Goal: Navigation & Orientation: Find specific page/section

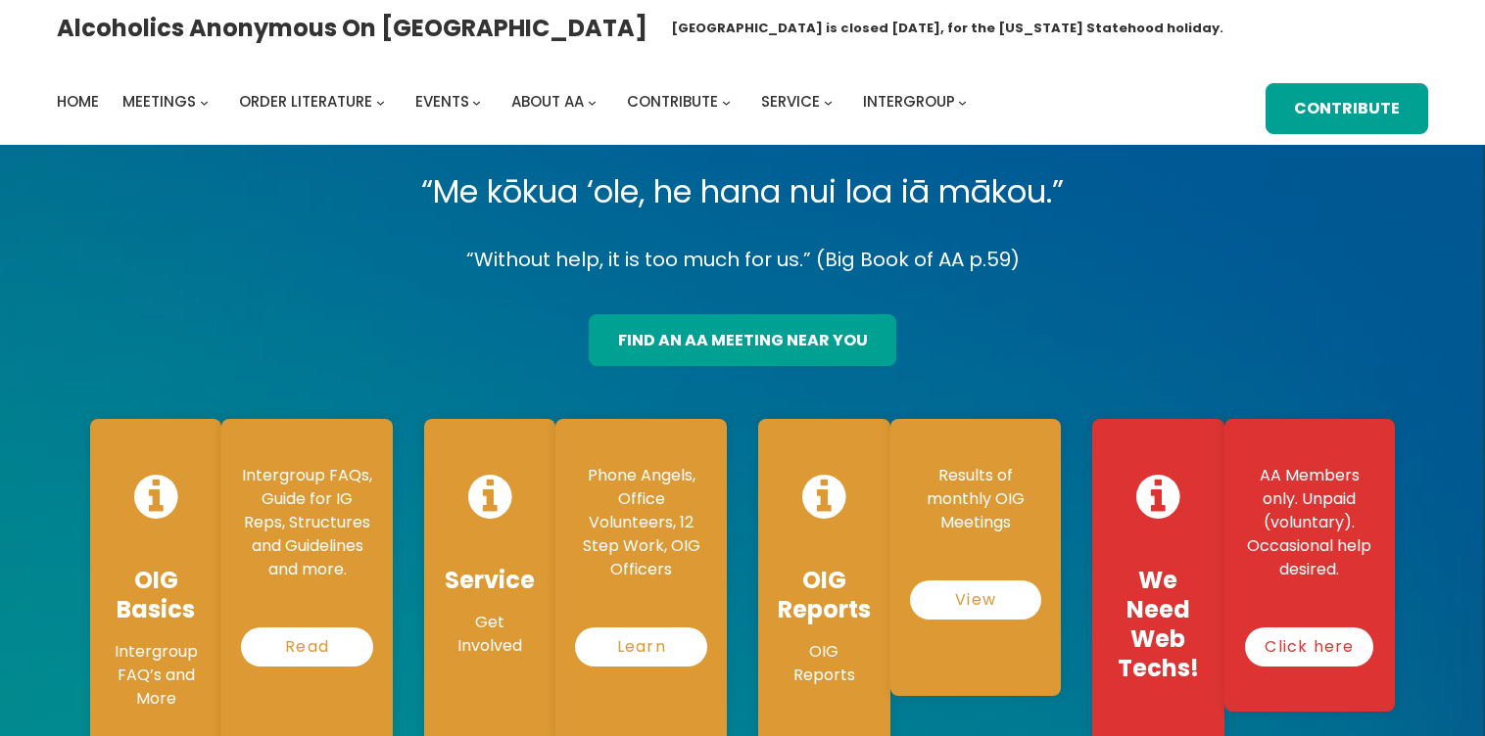
click at [379, 273] on p "“Without help, it is too much for us.” (Big Book of AA p.59)" at bounding box center [742, 260] width 1336 height 34
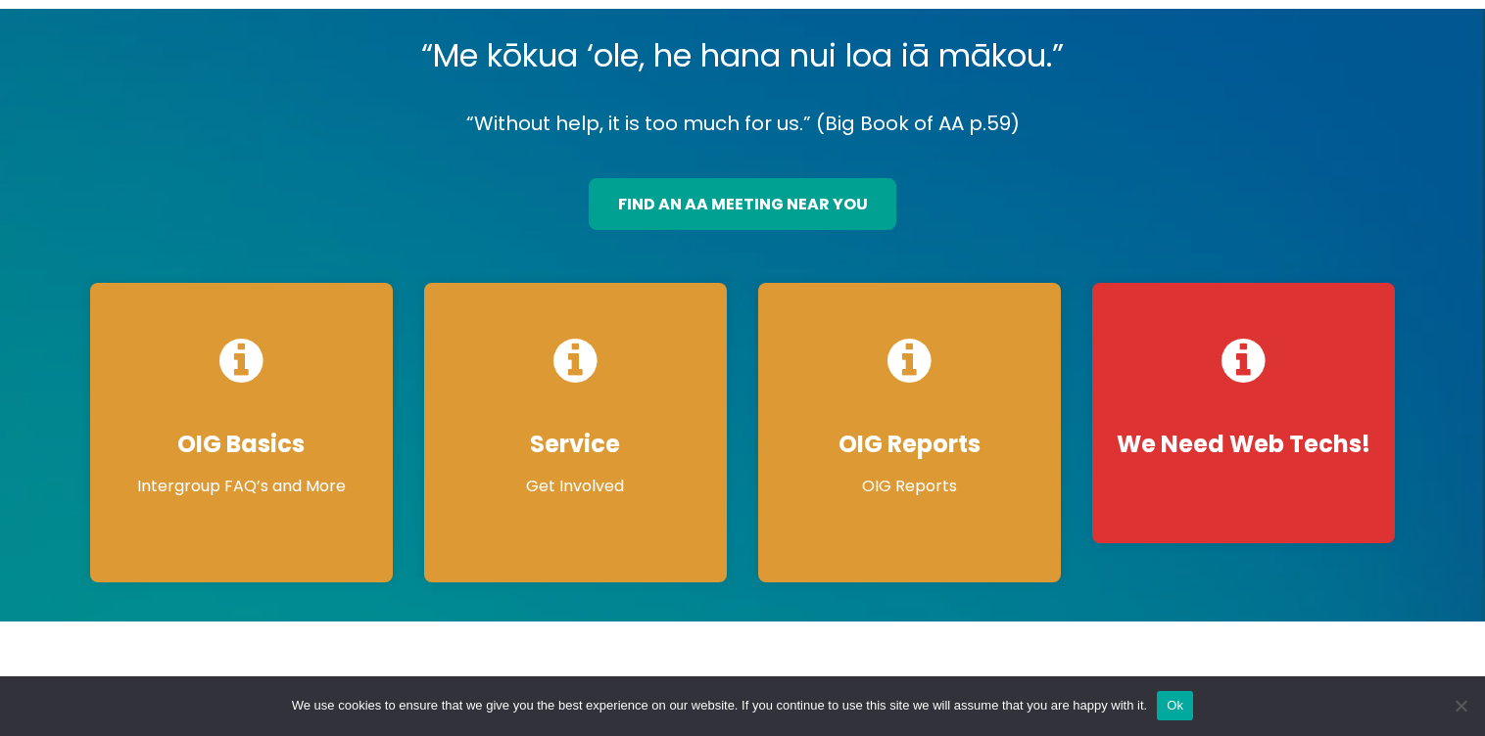
scroll to position [153, 0]
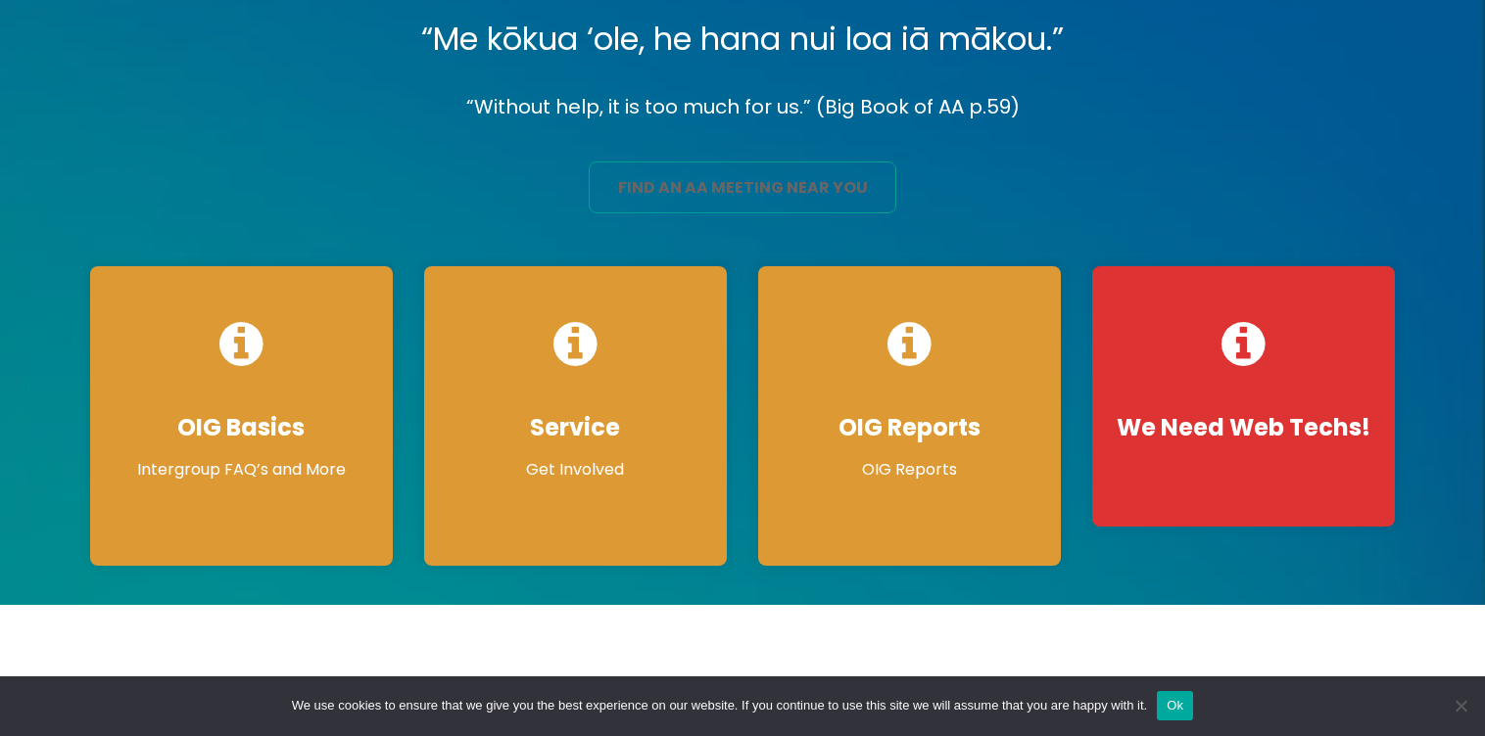
click at [731, 180] on link "find an aa meeting near you" at bounding box center [742, 188] width 307 height 52
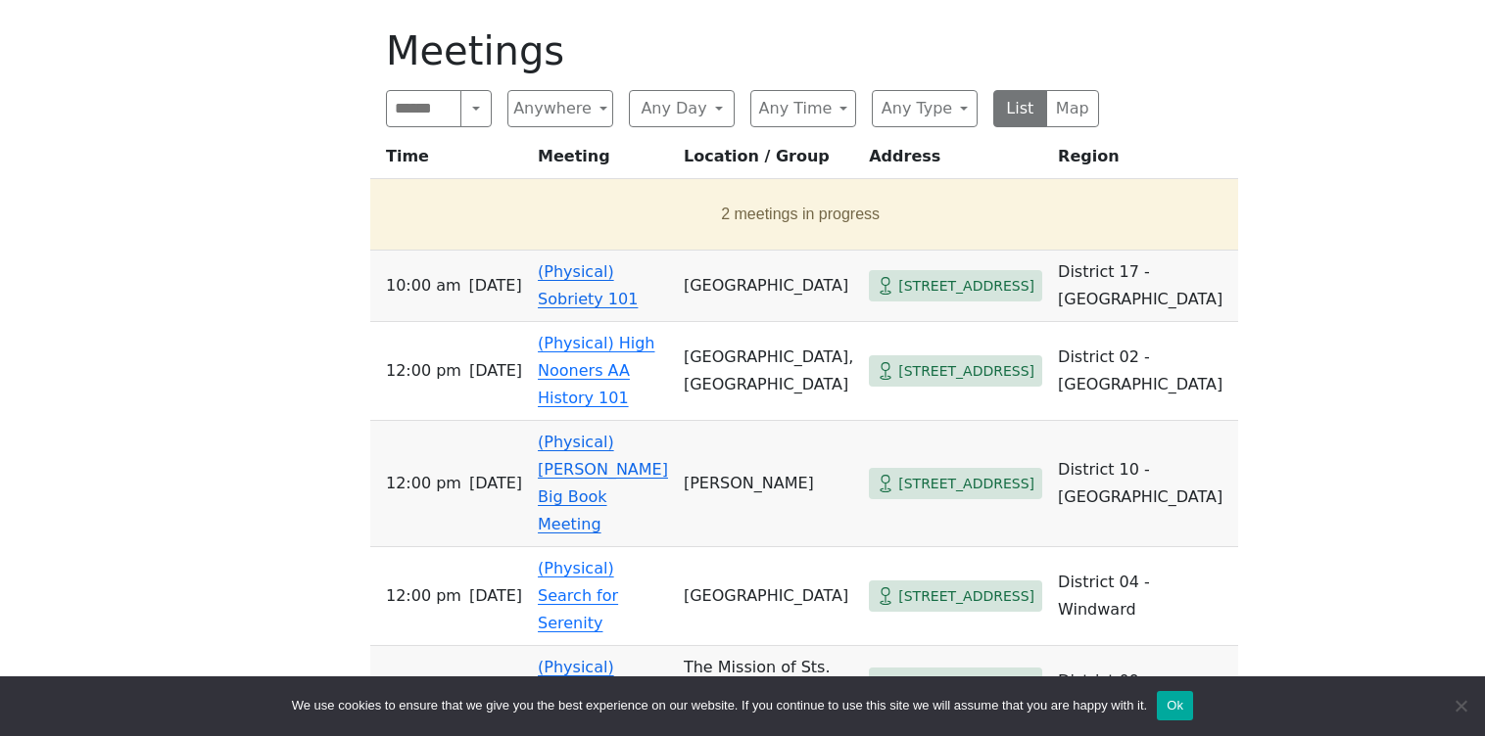
scroll to position [672, 0]
click at [922, 298] on span "[STREET_ADDRESS]" at bounding box center [966, 285] width 136 height 24
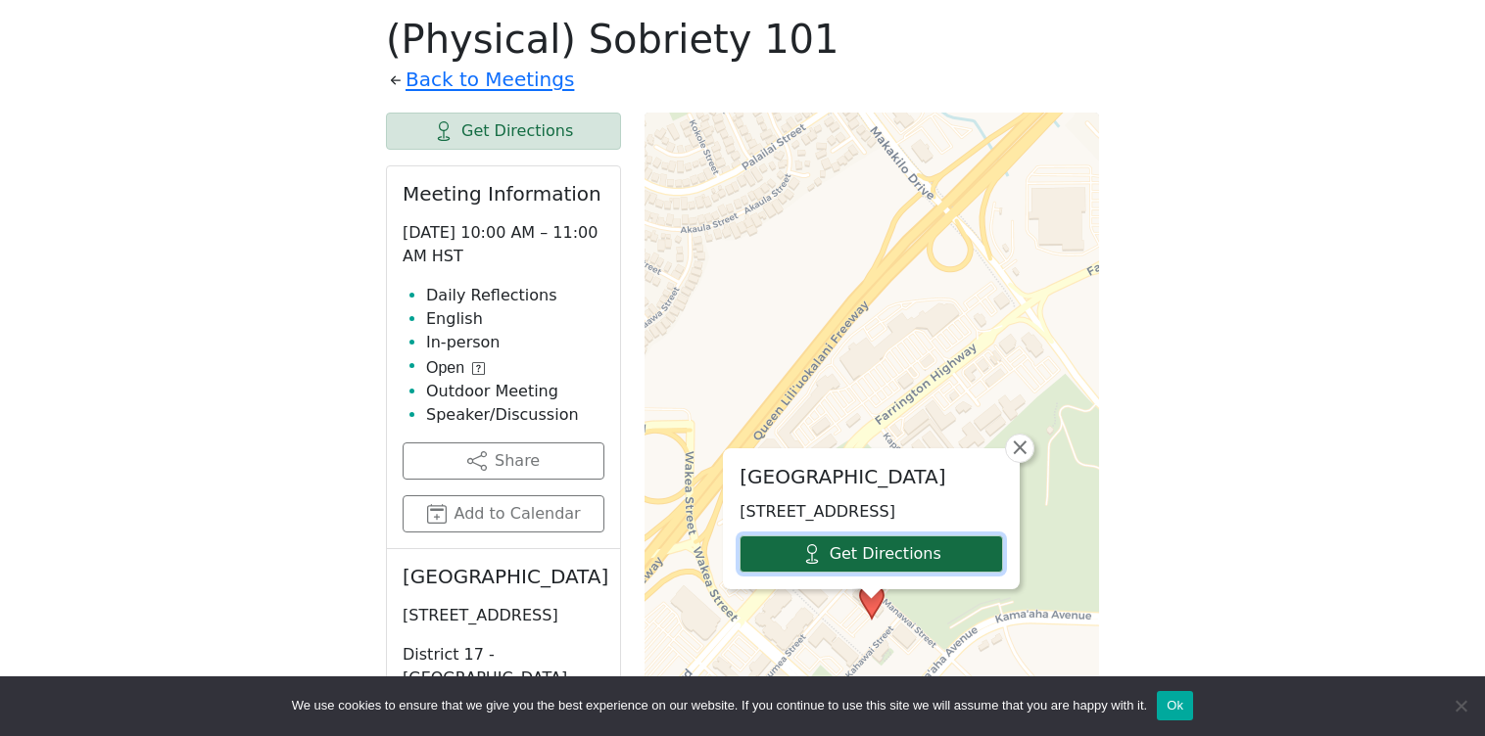
click at [868, 548] on link "Get Directions" at bounding box center [870, 554] width 263 height 37
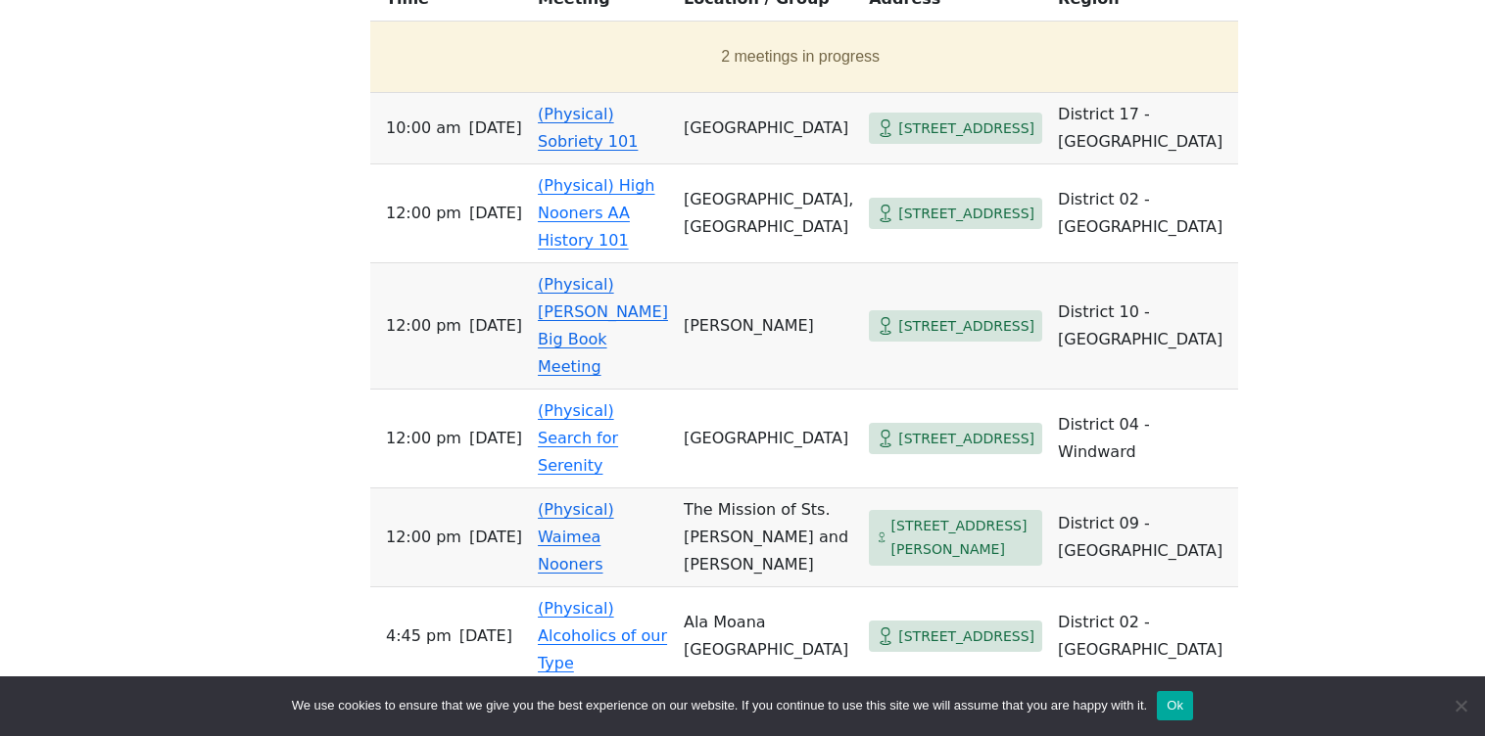
scroll to position [821, 0]
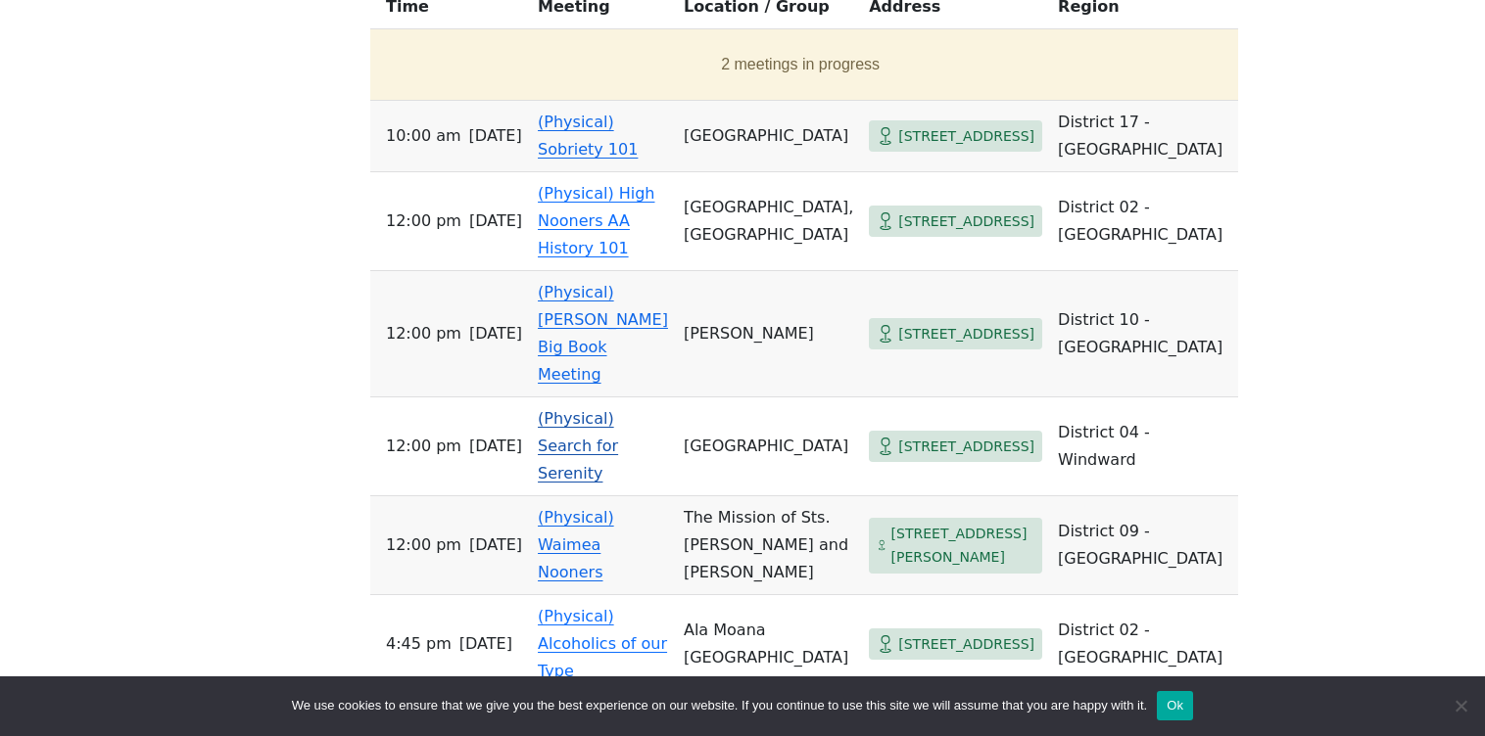
click at [898, 435] on span "[STREET_ADDRESS]" at bounding box center [966, 447] width 136 height 24
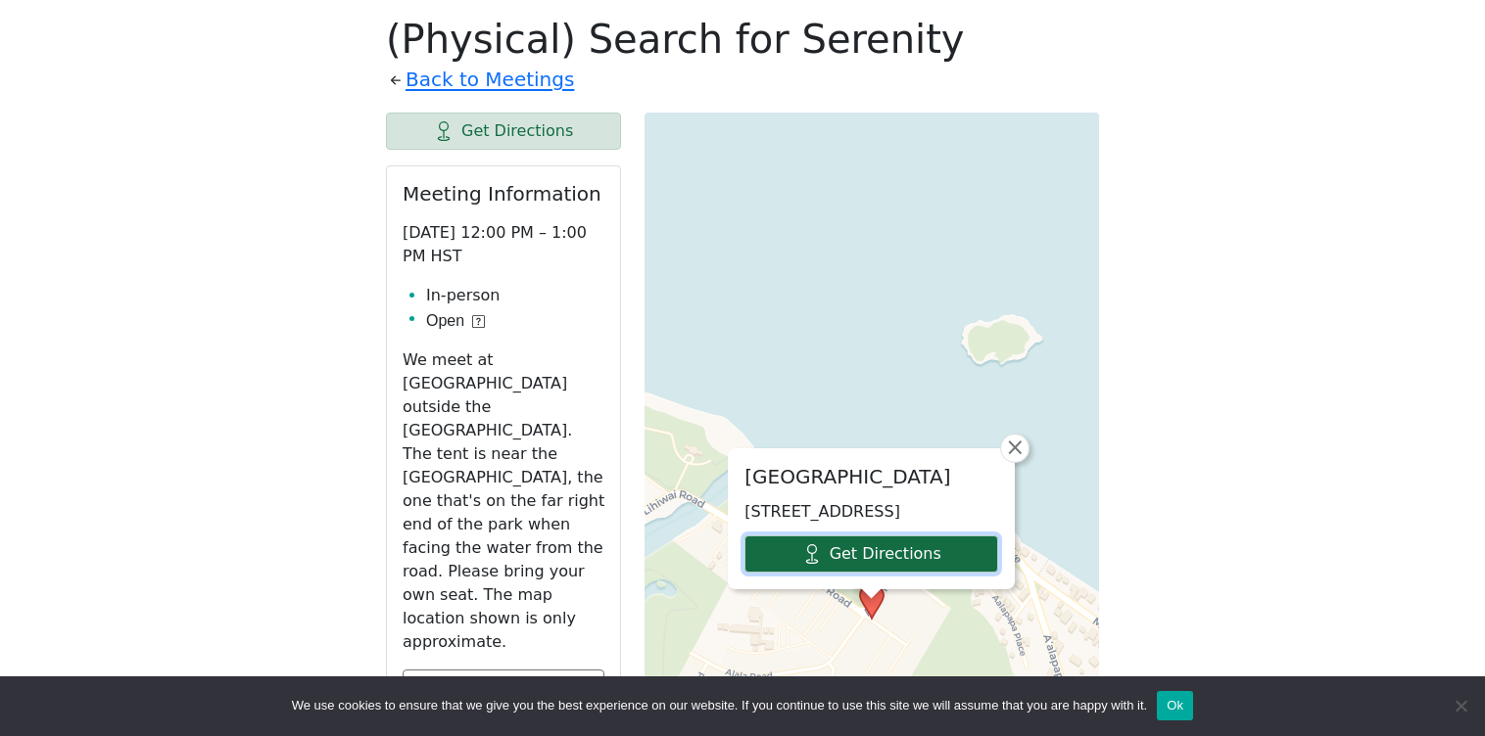
click at [893, 564] on link "Get Directions" at bounding box center [871, 554] width 254 height 37
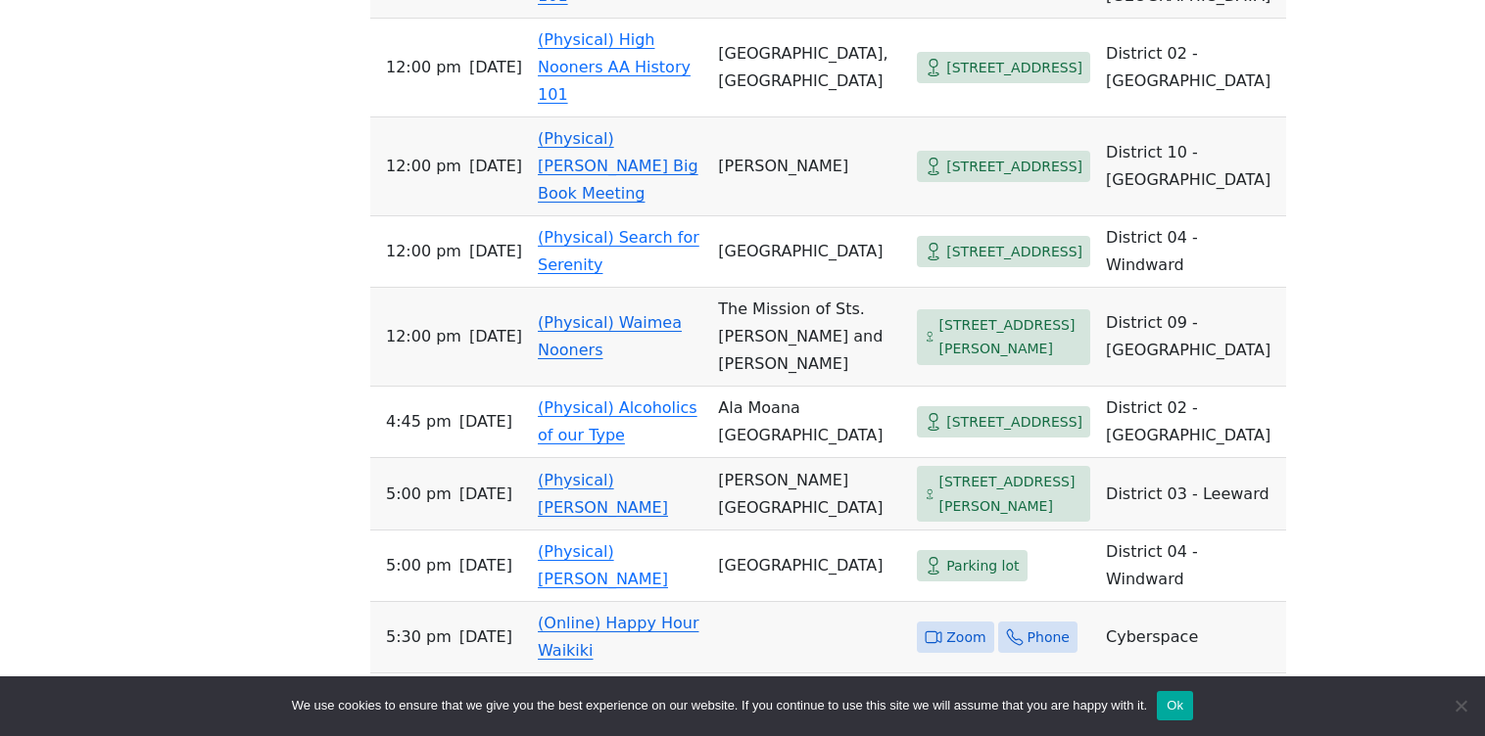
scroll to position [979, 0]
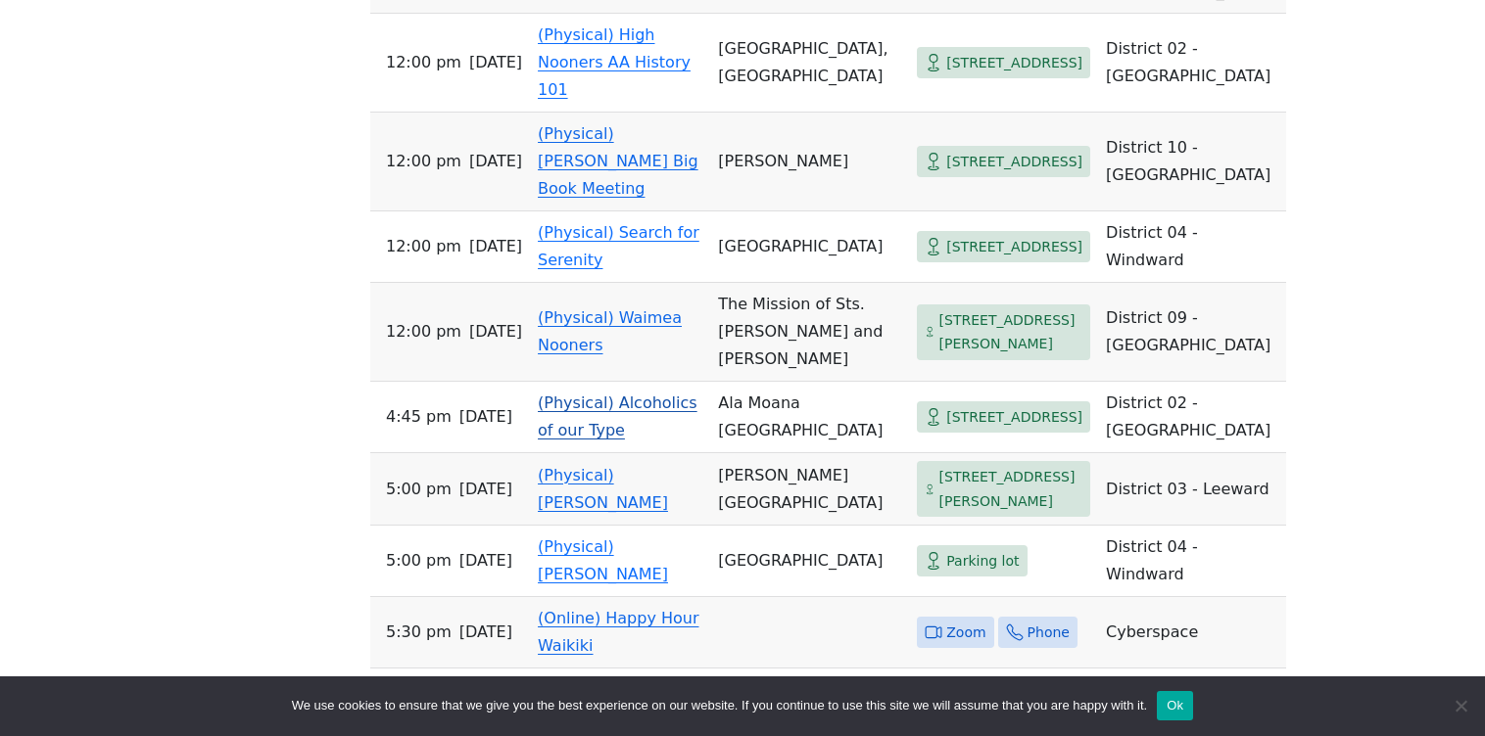
click at [946, 430] on span "[STREET_ADDRESS]" at bounding box center [1014, 417] width 136 height 24
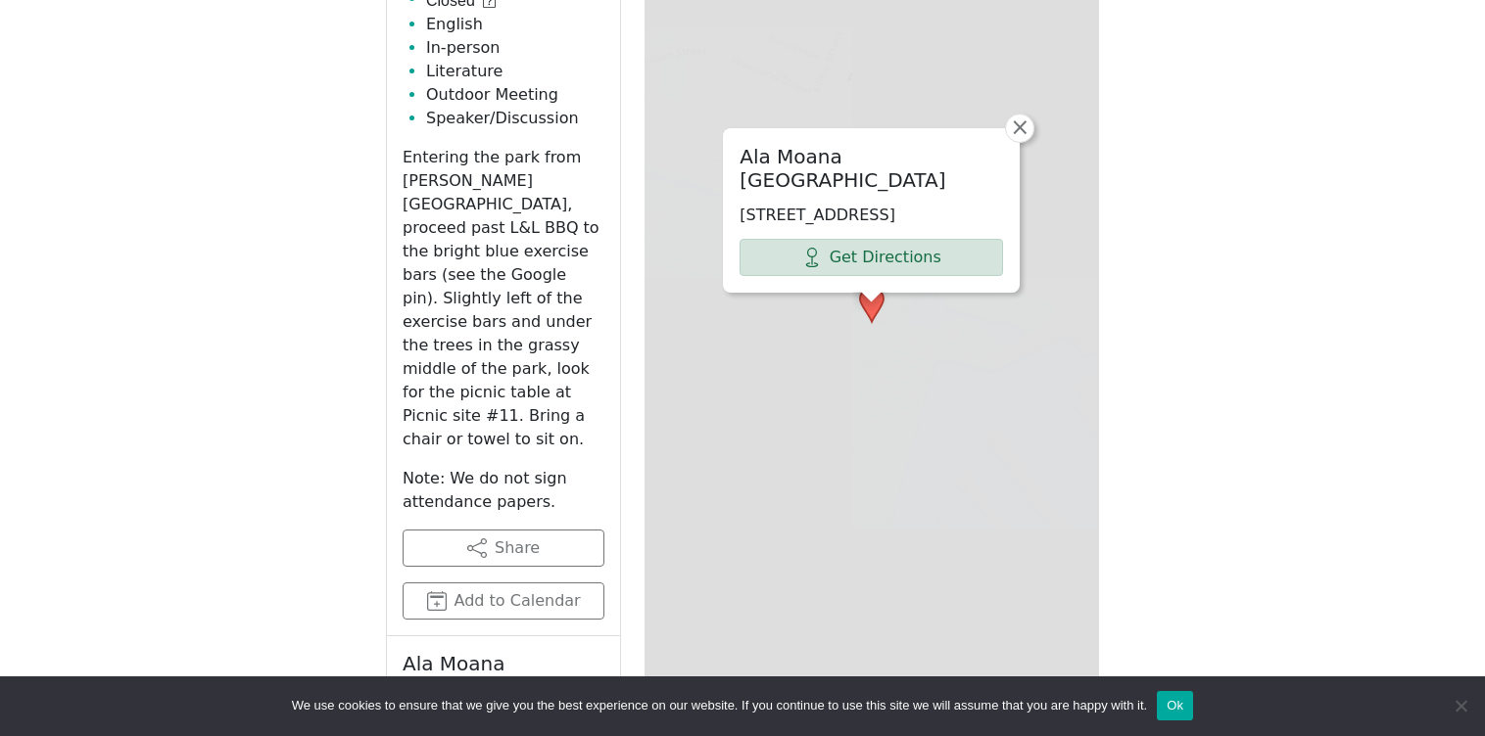
scroll to position [683, 0]
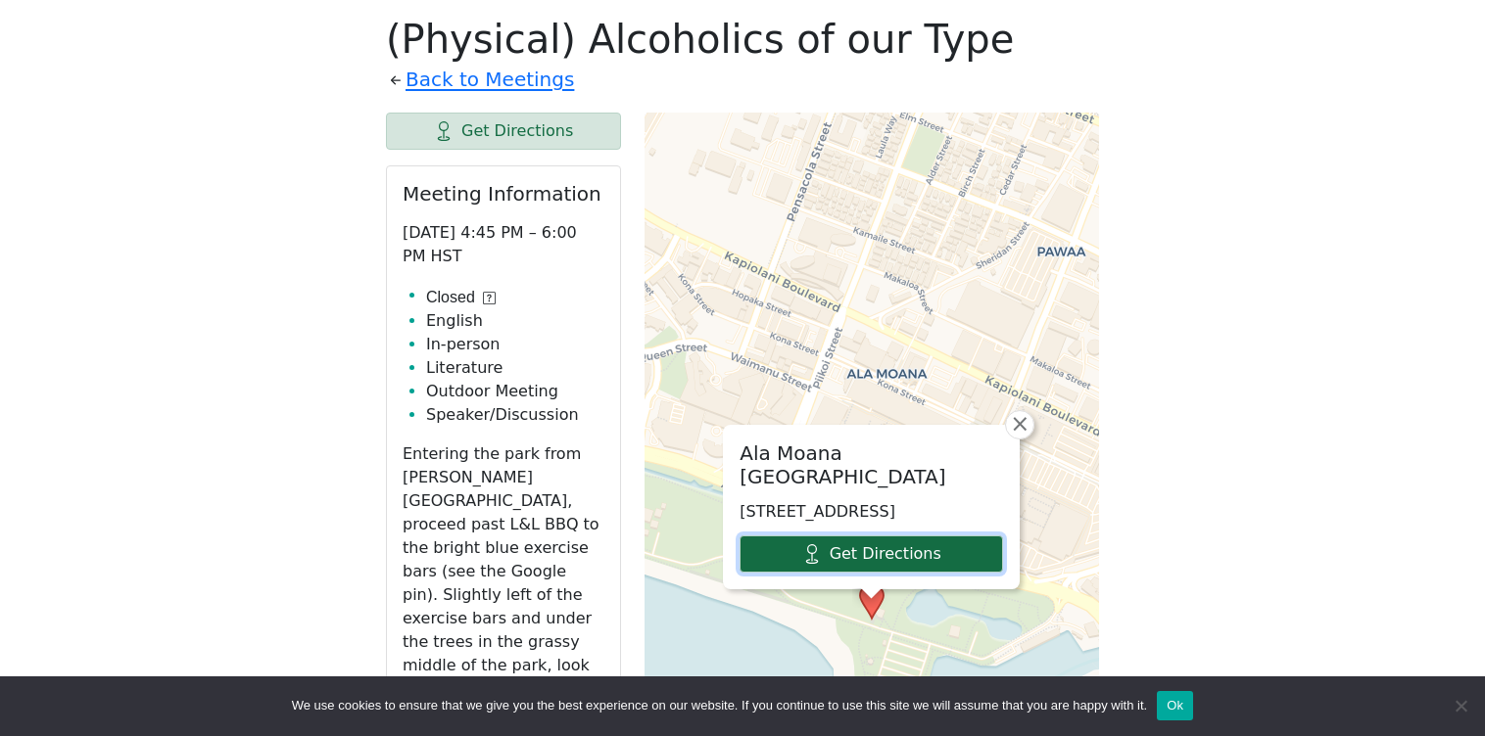
click at [865, 552] on link "Get Directions" at bounding box center [870, 554] width 263 height 37
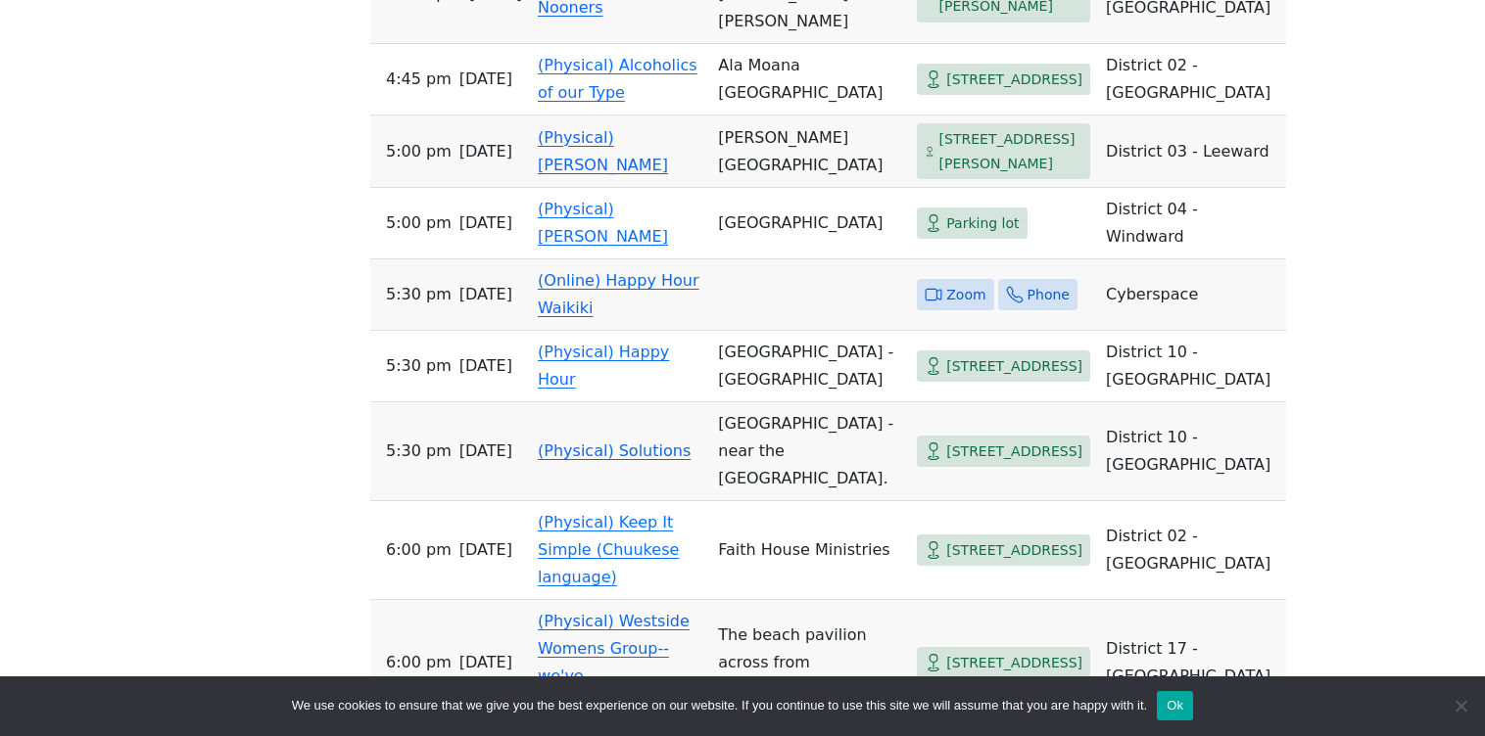
scroll to position [1326, 0]
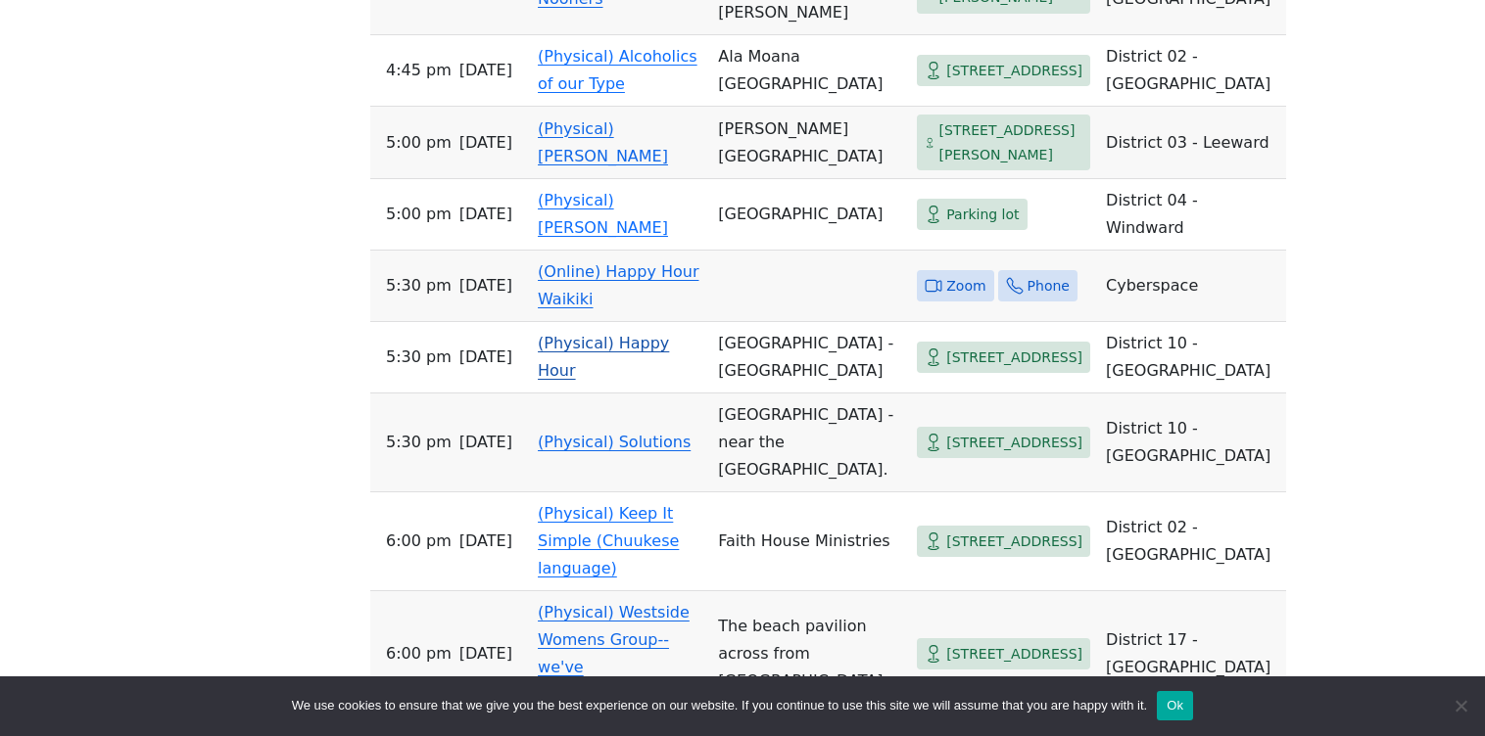
click at [946, 370] on span "[STREET_ADDRESS]" at bounding box center [1014, 358] width 136 height 24
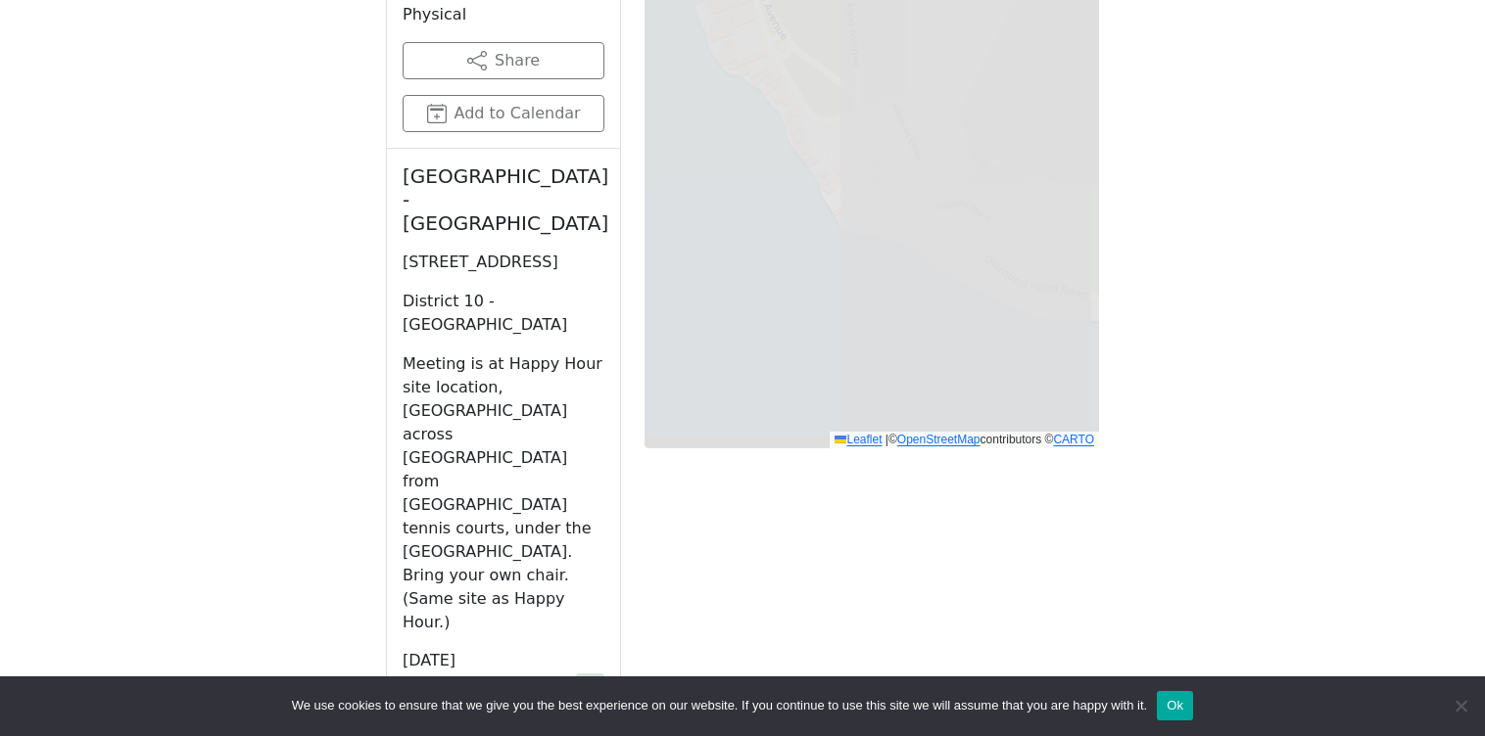
scroll to position [683, 0]
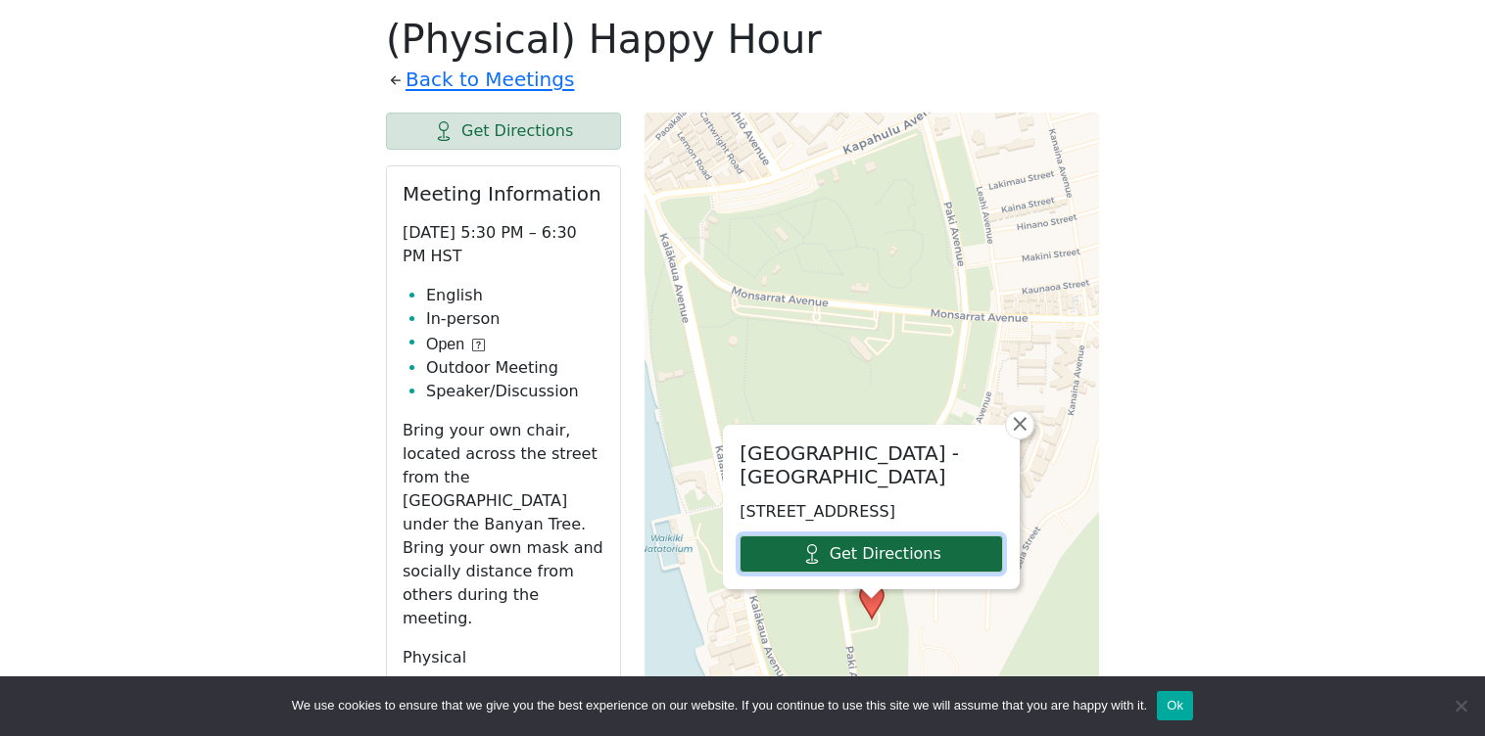
click at [874, 544] on link "Get Directions" at bounding box center [870, 554] width 263 height 37
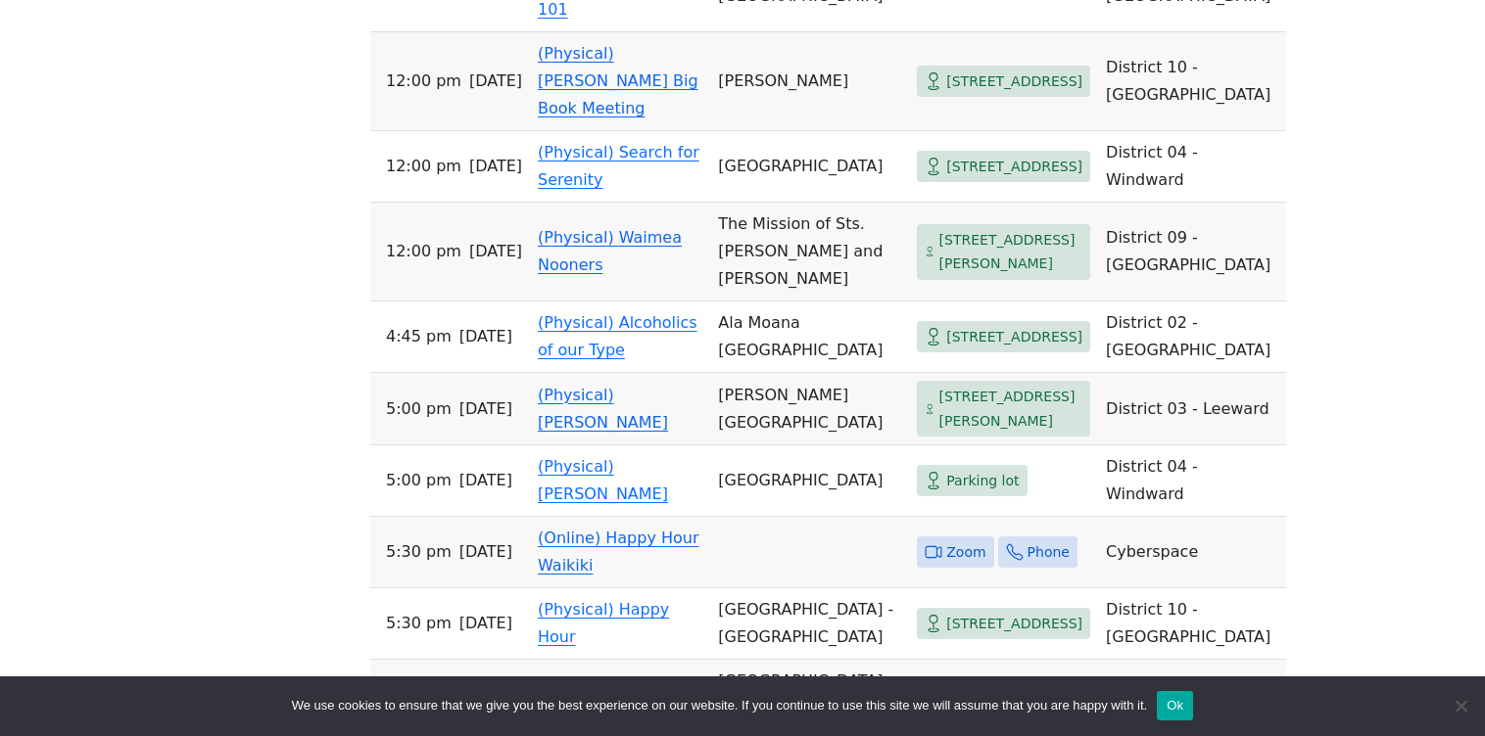
scroll to position [448, 0]
